Goal: Task Accomplishment & Management: Manage account settings

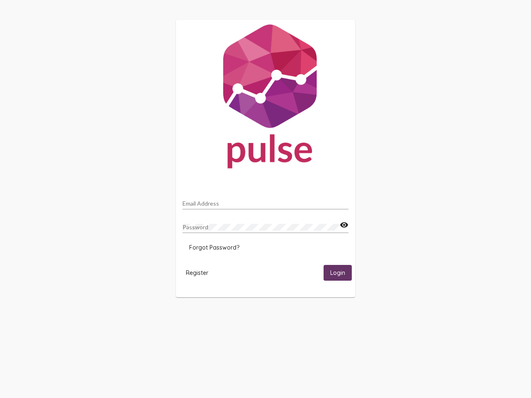
click at [266, 201] on input "Email Address" at bounding box center [266, 203] width 166 height 7
click at [344, 225] on mat-icon "visibility" at bounding box center [344, 225] width 9 height 10
click at [214, 248] on span "Forgot Password?" at bounding box center [214, 247] width 50 height 7
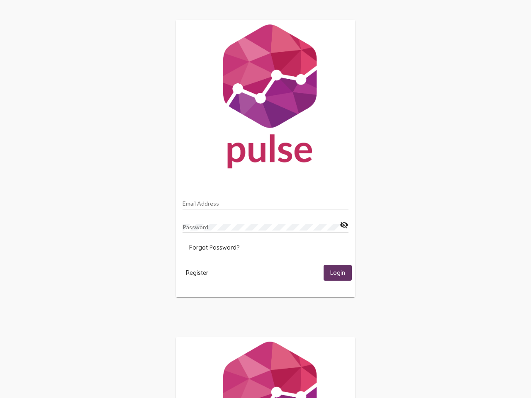
click at [197, 273] on span "Register" at bounding box center [197, 272] width 22 height 7
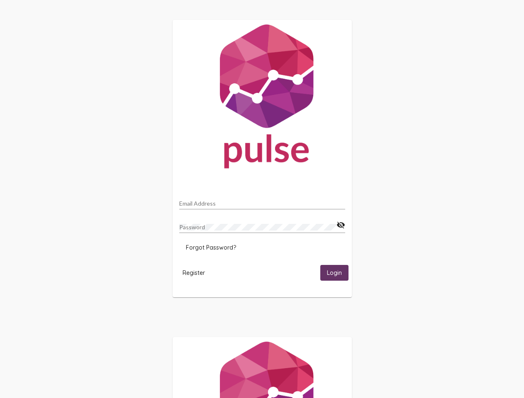
click at [338, 273] on span "Login" at bounding box center [334, 273] width 15 height 7
